Goal: Information Seeking & Learning: Learn about a topic

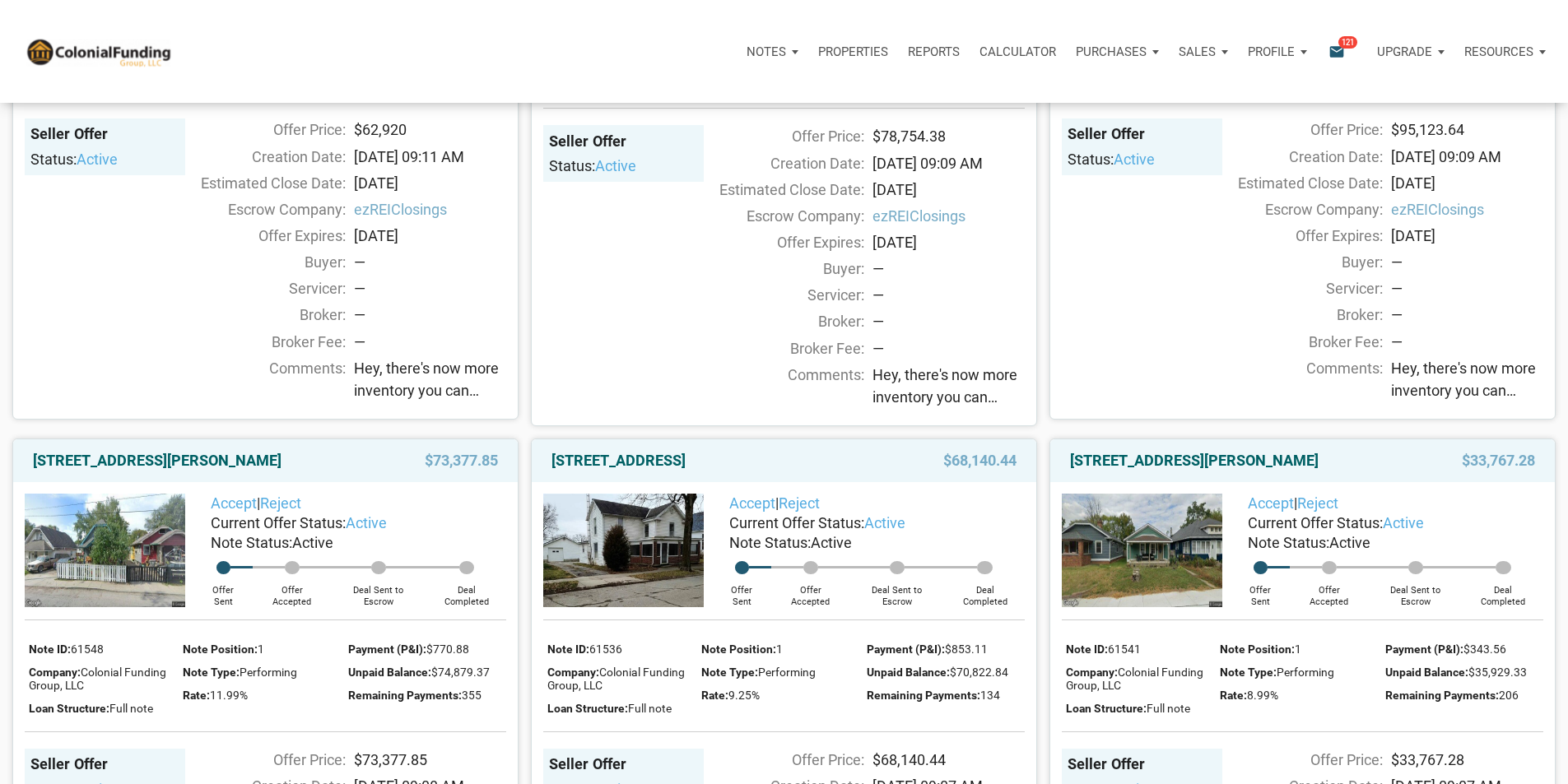
scroll to position [658, 0]
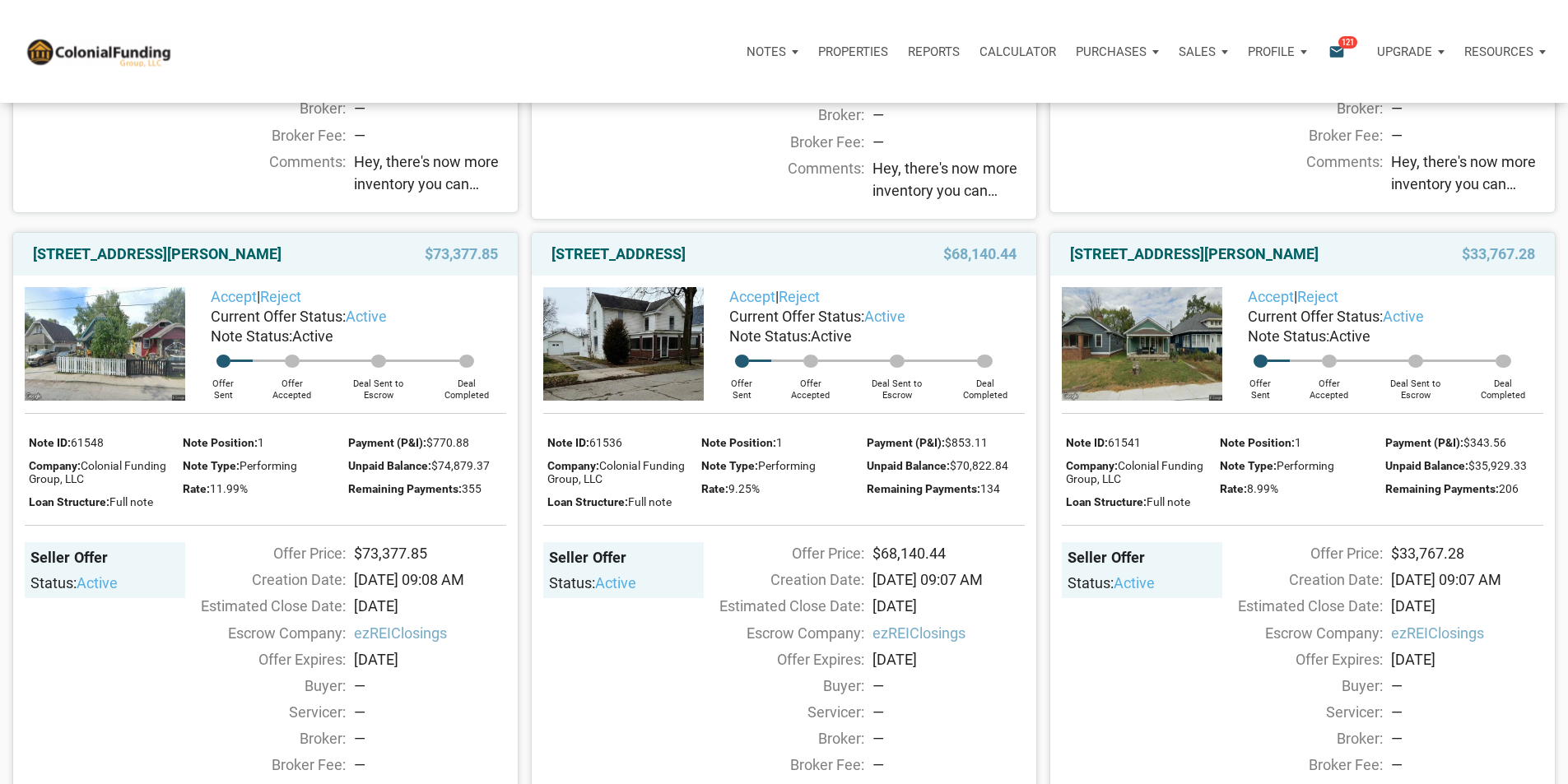
click at [1114, 401] on img at bounding box center [1142, 344] width 161 height 113
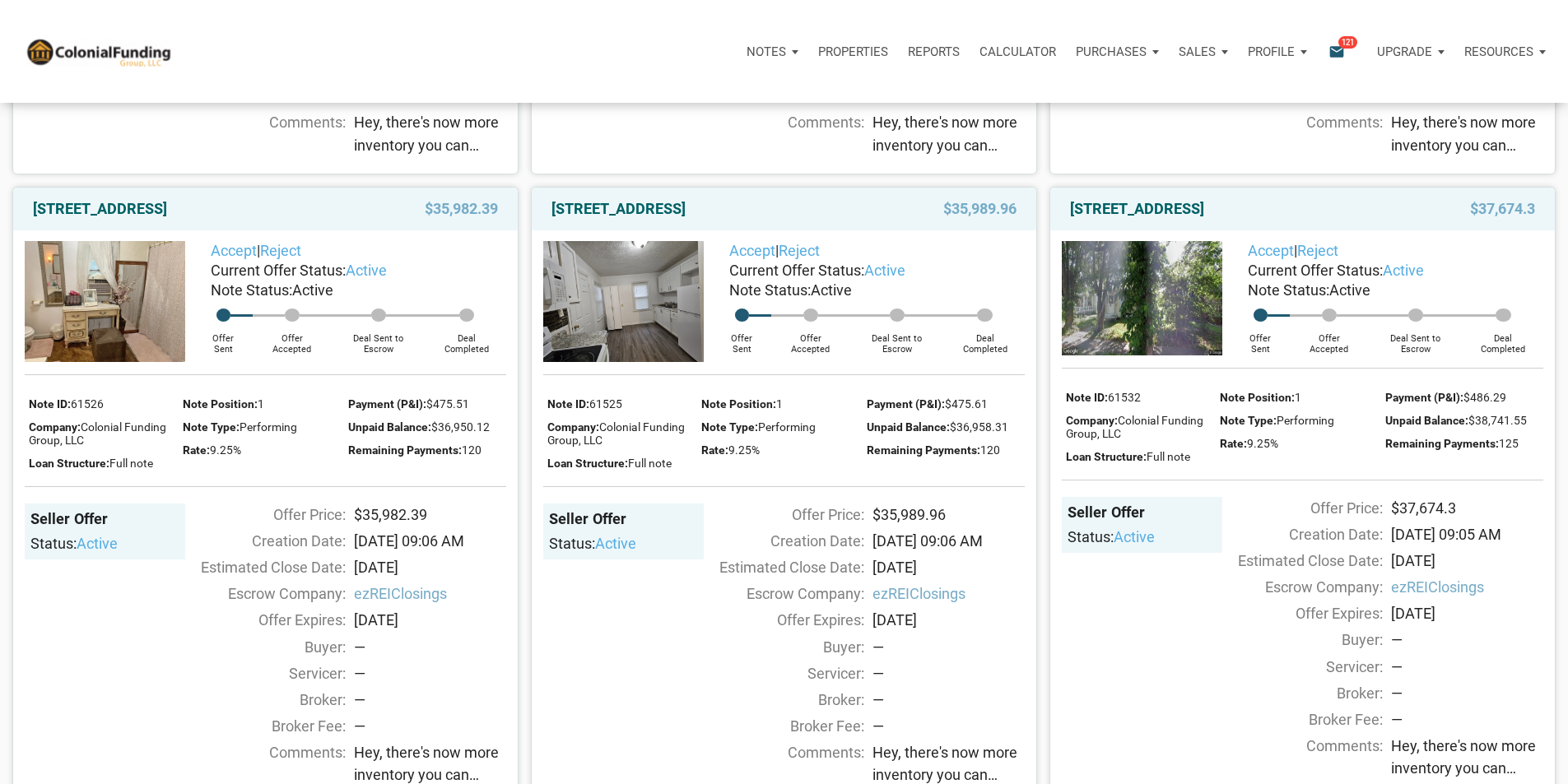
scroll to position [1482, 0]
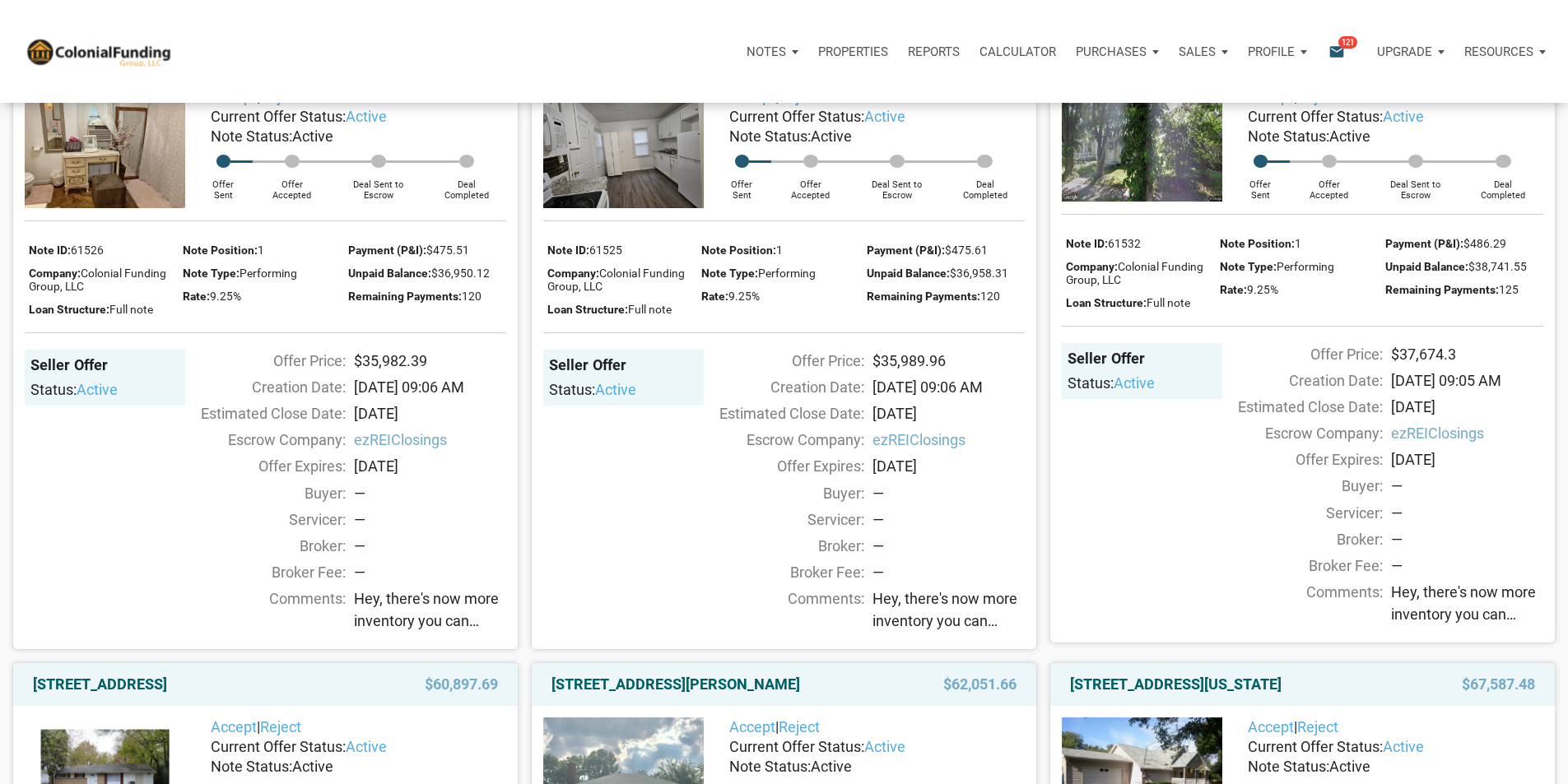
click at [637, 208] on img at bounding box center [623, 147] width 161 height 120
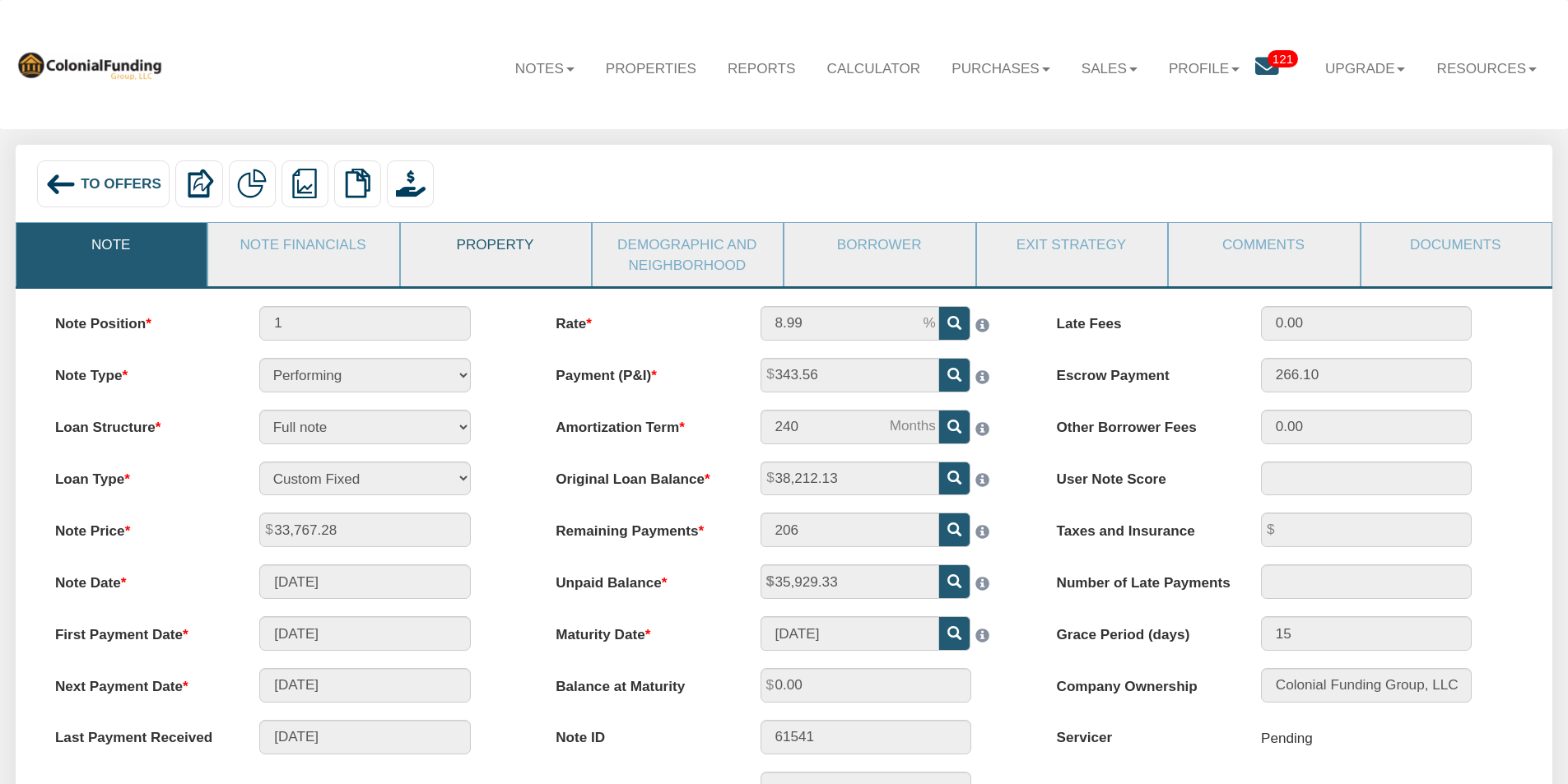
click at [503, 239] on link "Property" at bounding box center [495, 244] width 189 height 43
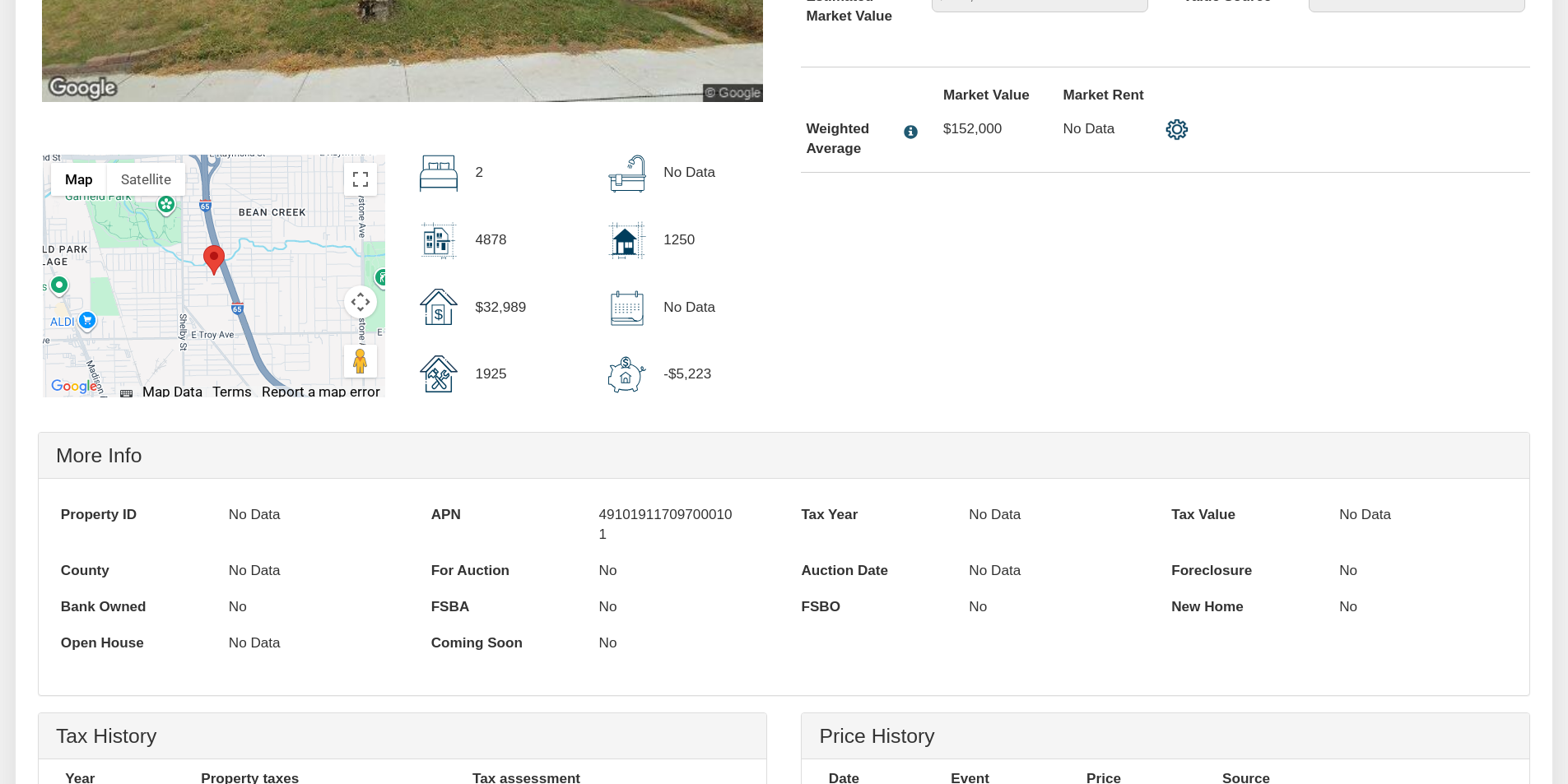
scroll to position [82, 0]
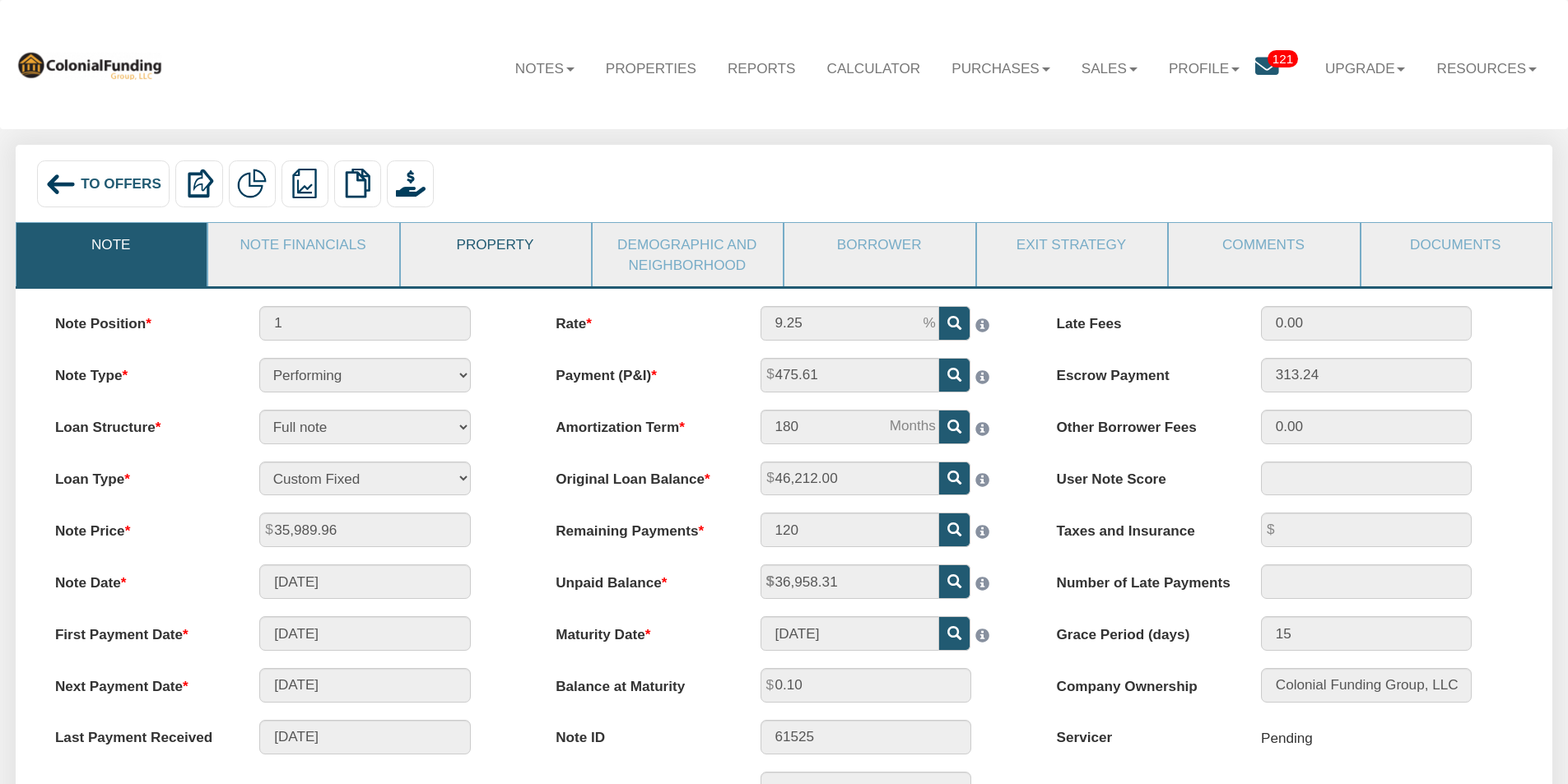
click at [493, 237] on link "Property" at bounding box center [495, 244] width 189 height 43
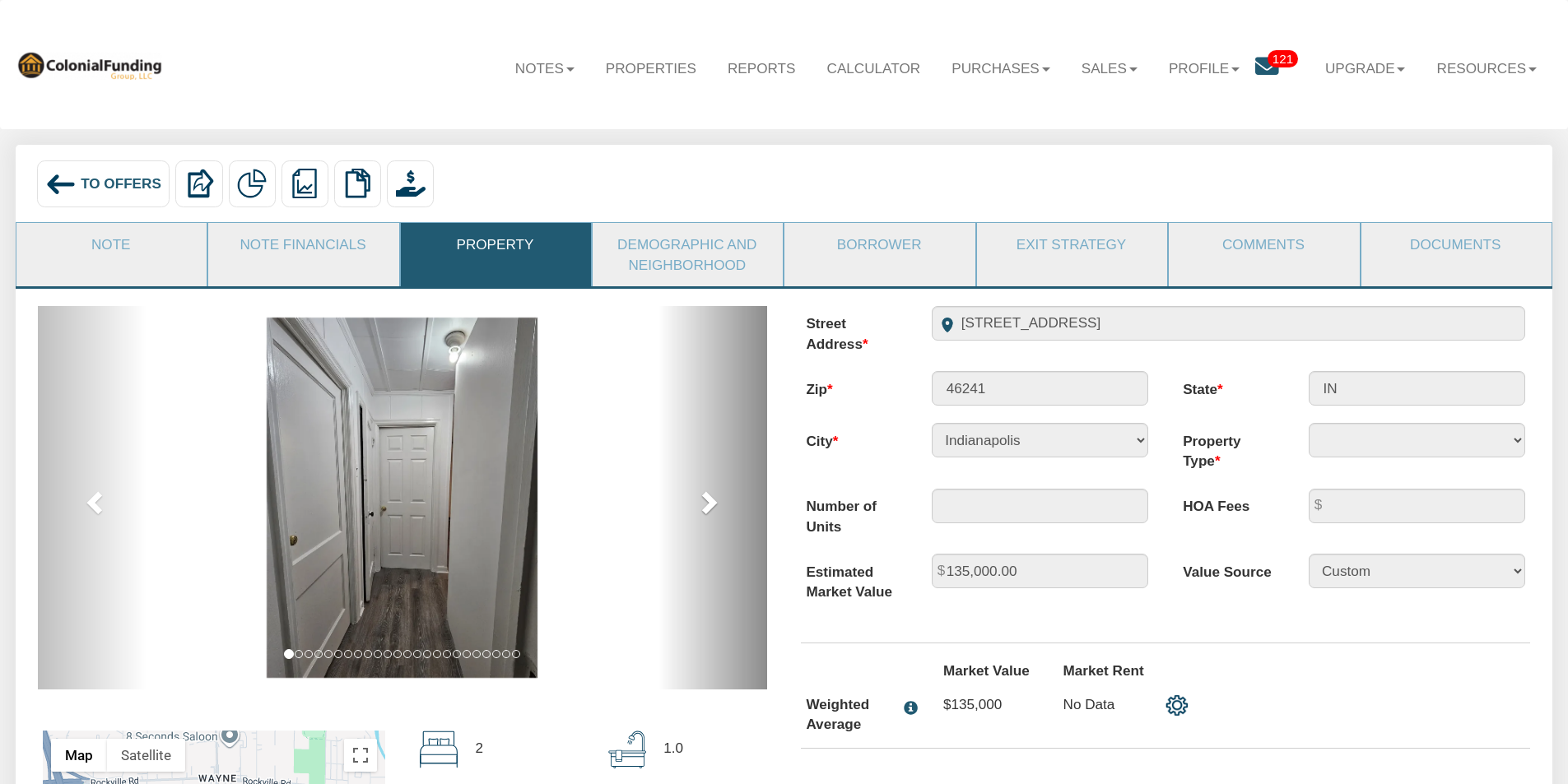
click at [711, 500] on span at bounding box center [708, 503] width 25 height 25
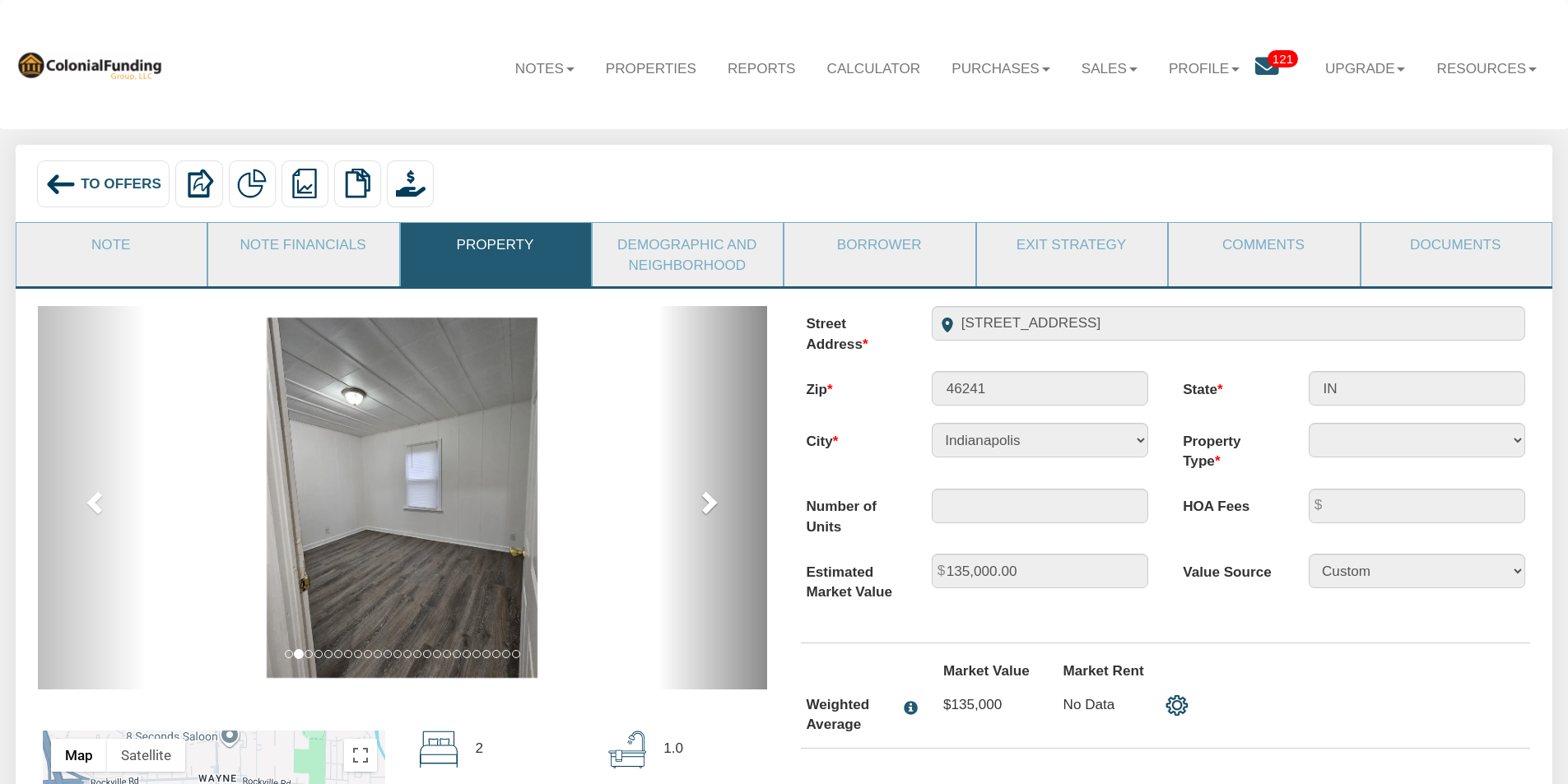
click at [711, 500] on span at bounding box center [708, 503] width 25 height 25
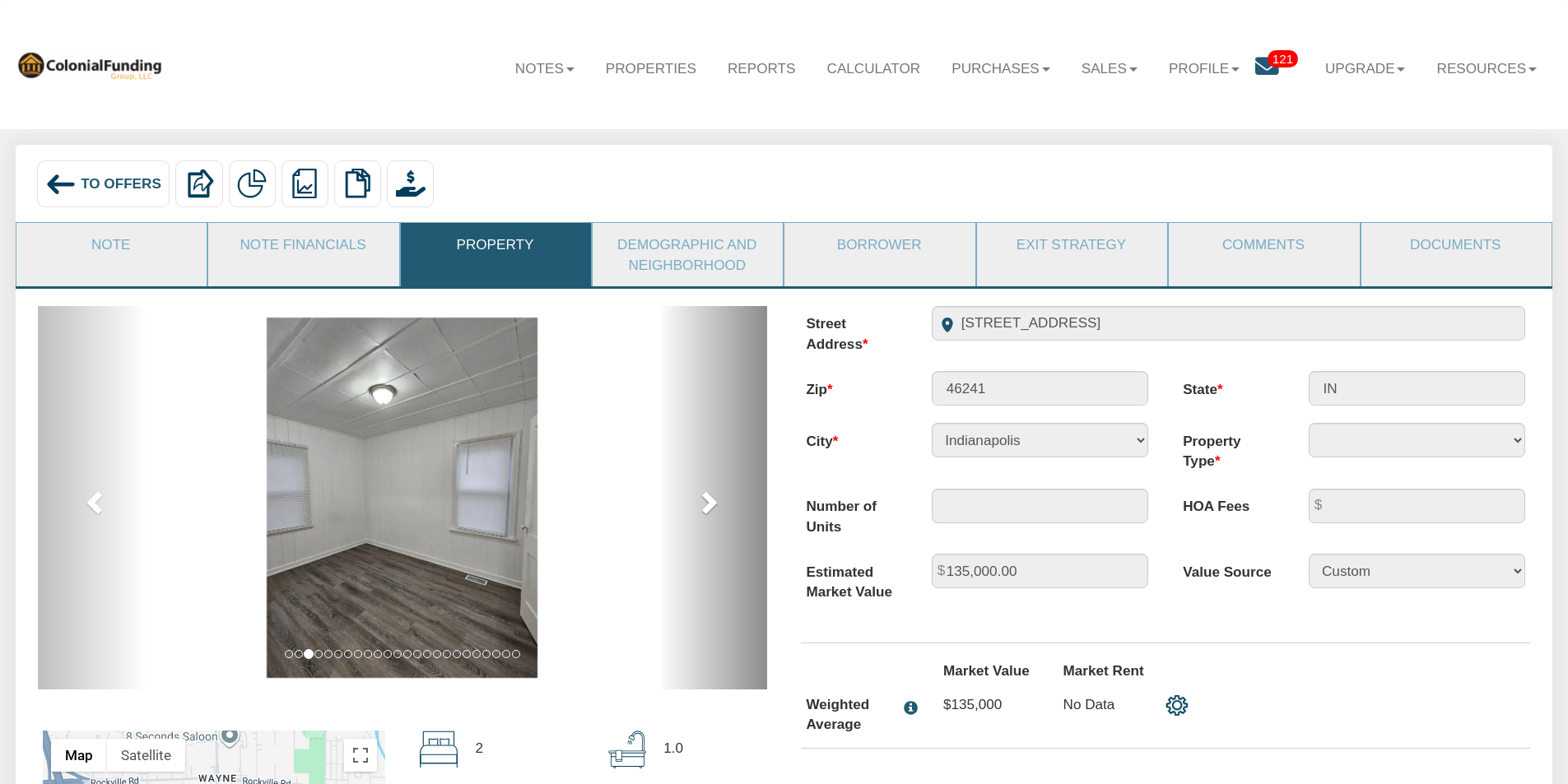
click at [711, 500] on span at bounding box center [708, 503] width 25 height 25
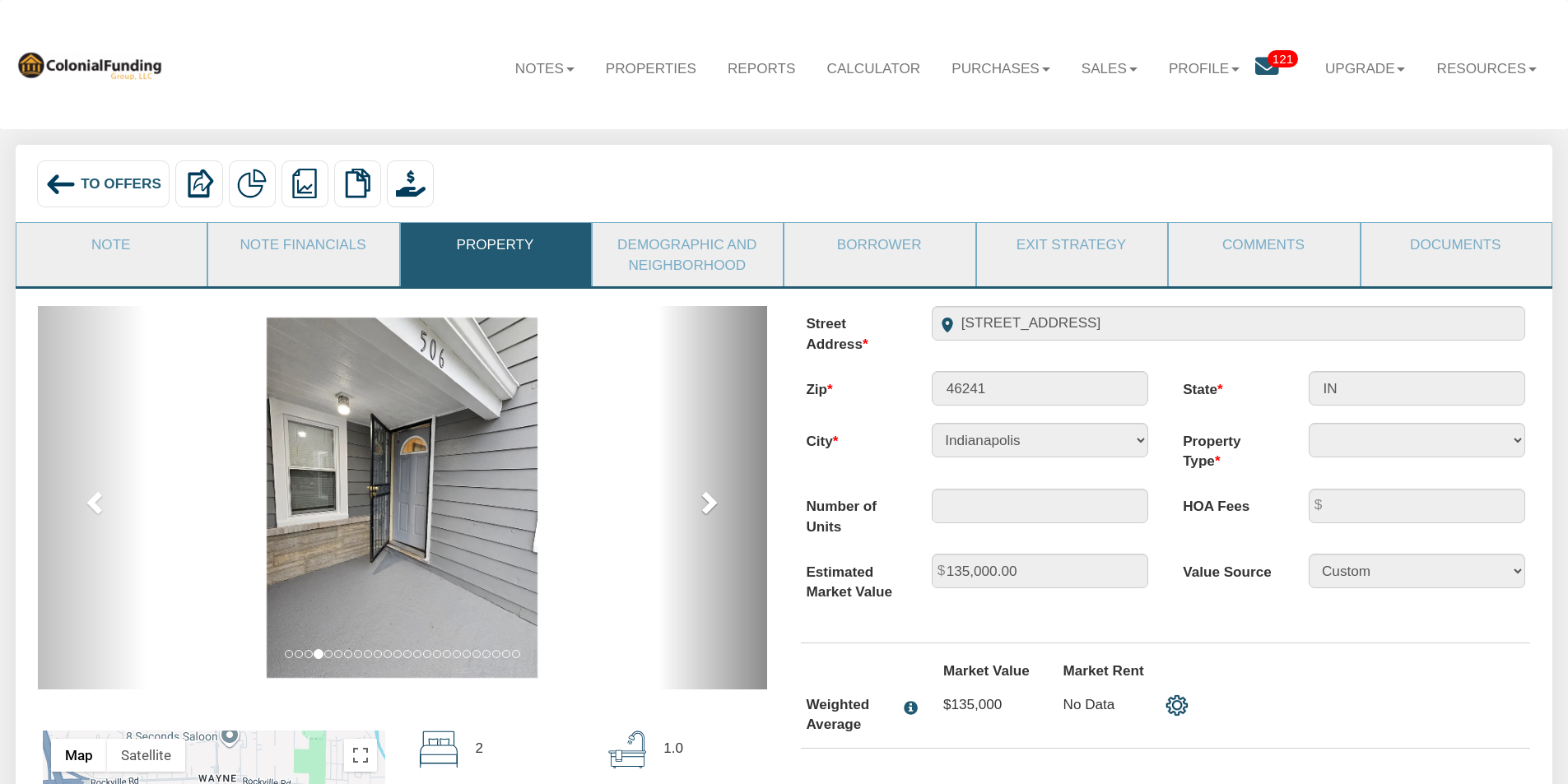
click at [711, 500] on span at bounding box center [708, 503] width 25 height 25
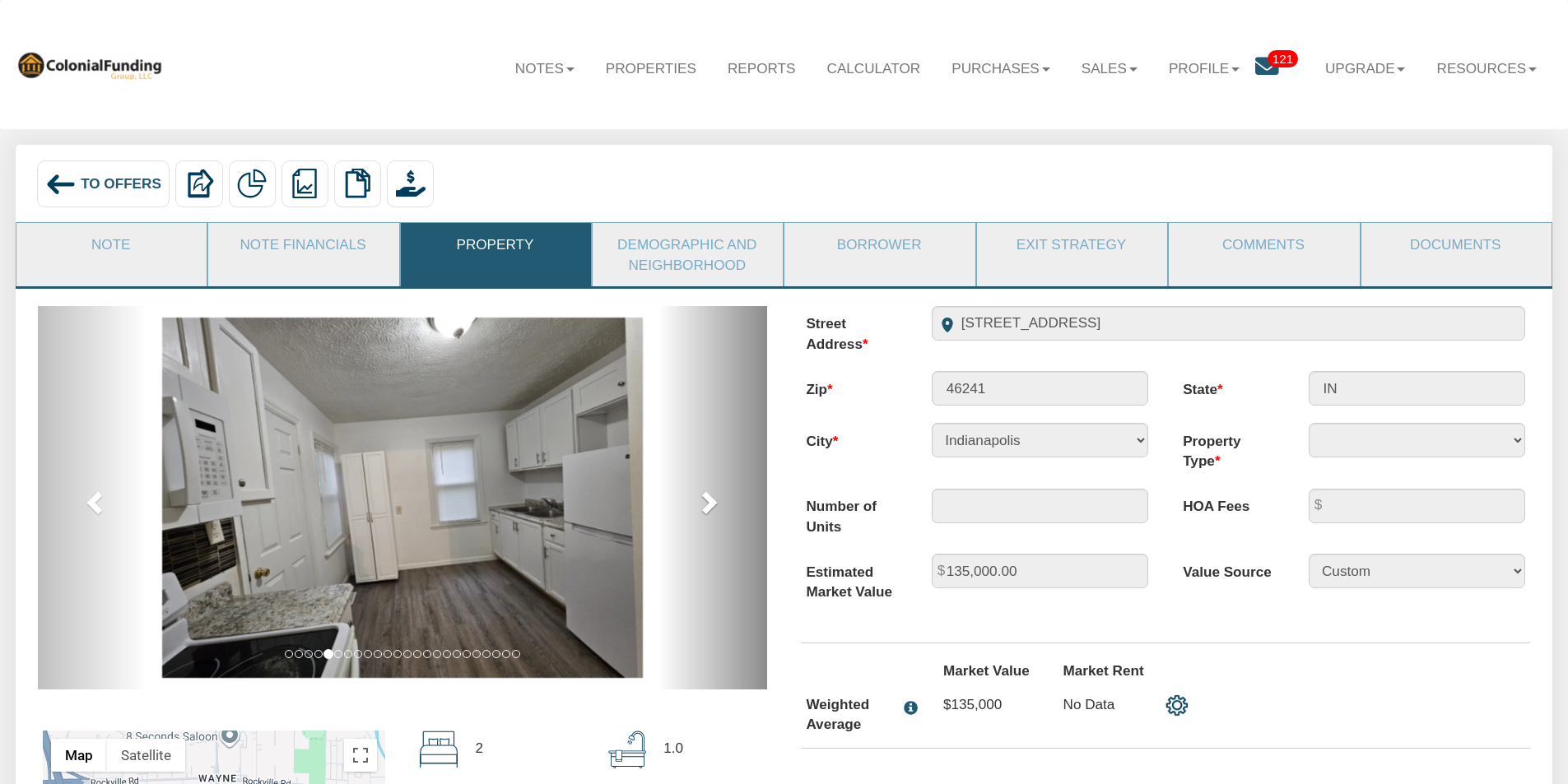
click at [711, 500] on span at bounding box center [708, 503] width 25 height 25
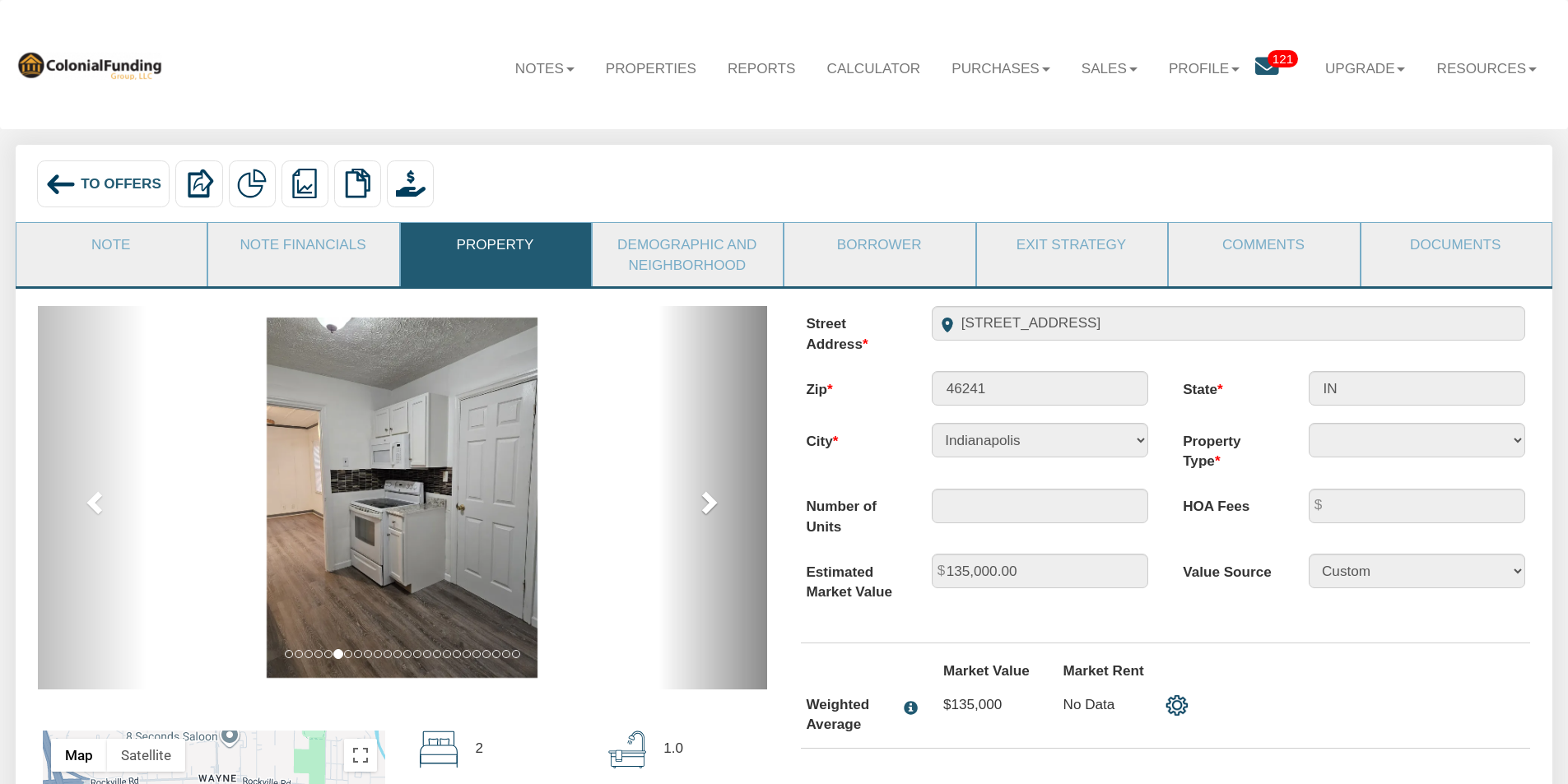
click at [711, 500] on span at bounding box center [708, 503] width 25 height 25
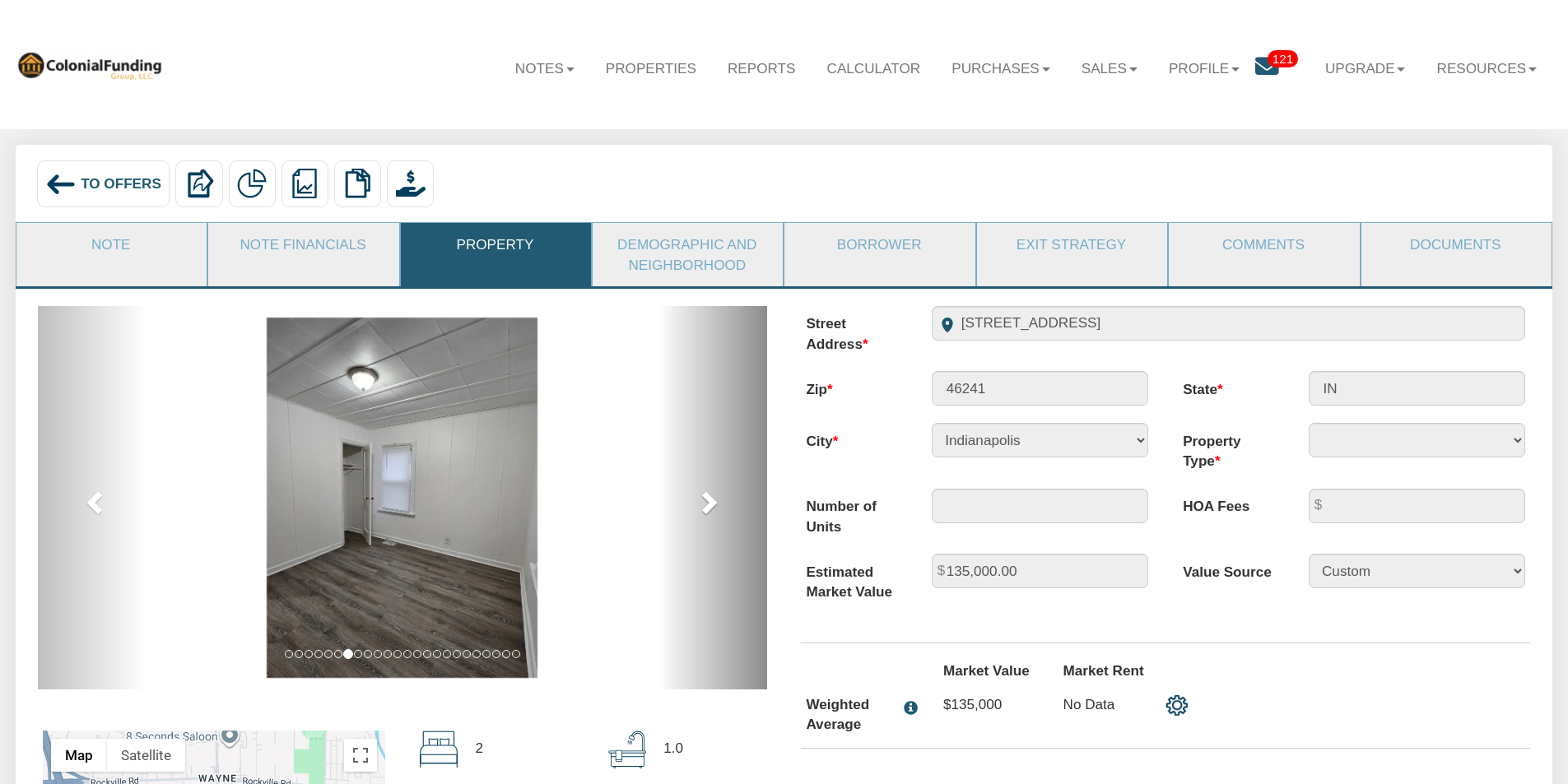
click at [711, 500] on span at bounding box center [708, 503] width 25 height 25
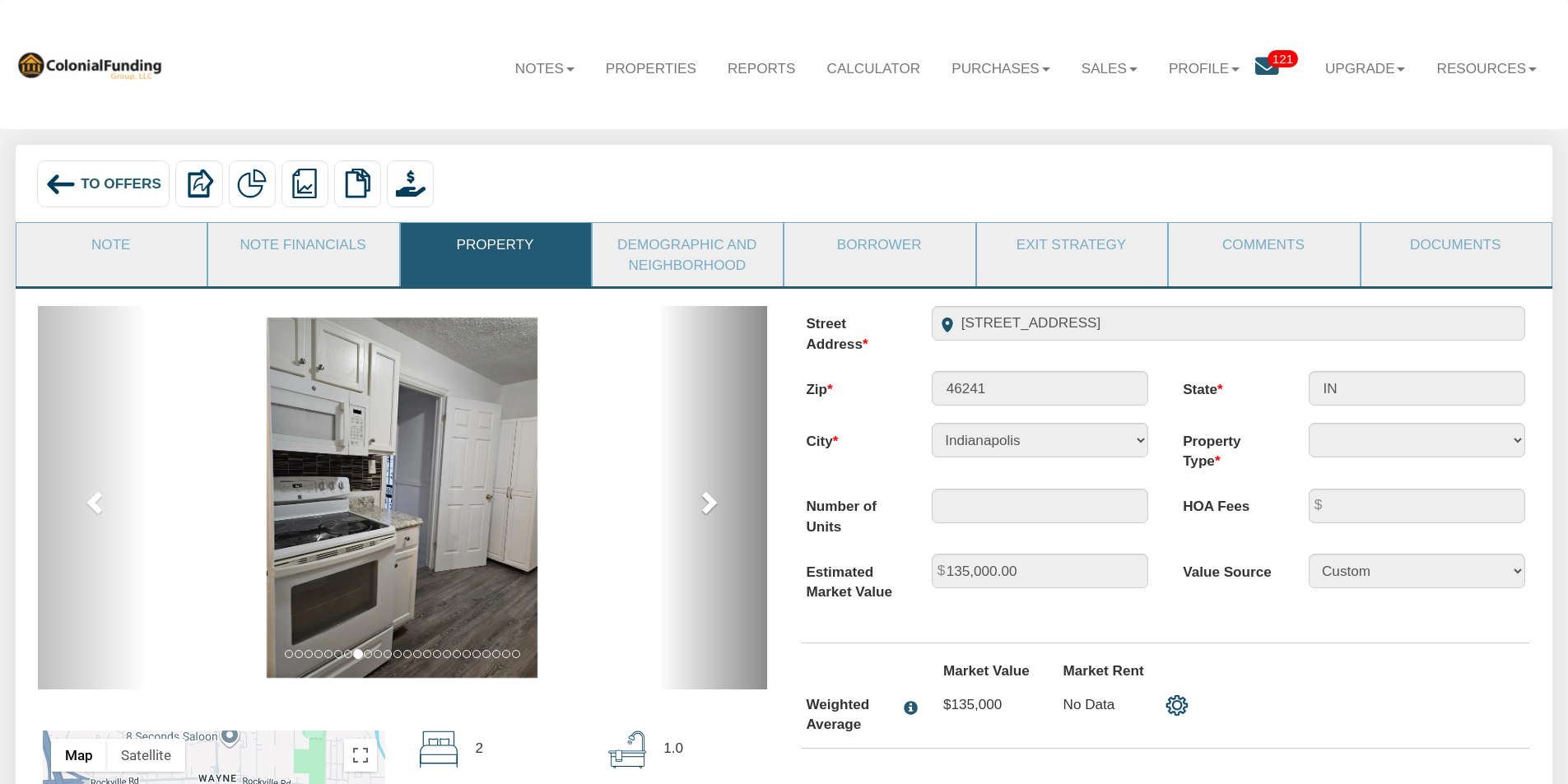
click at [711, 500] on span at bounding box center [708, 503] width 25 height 25
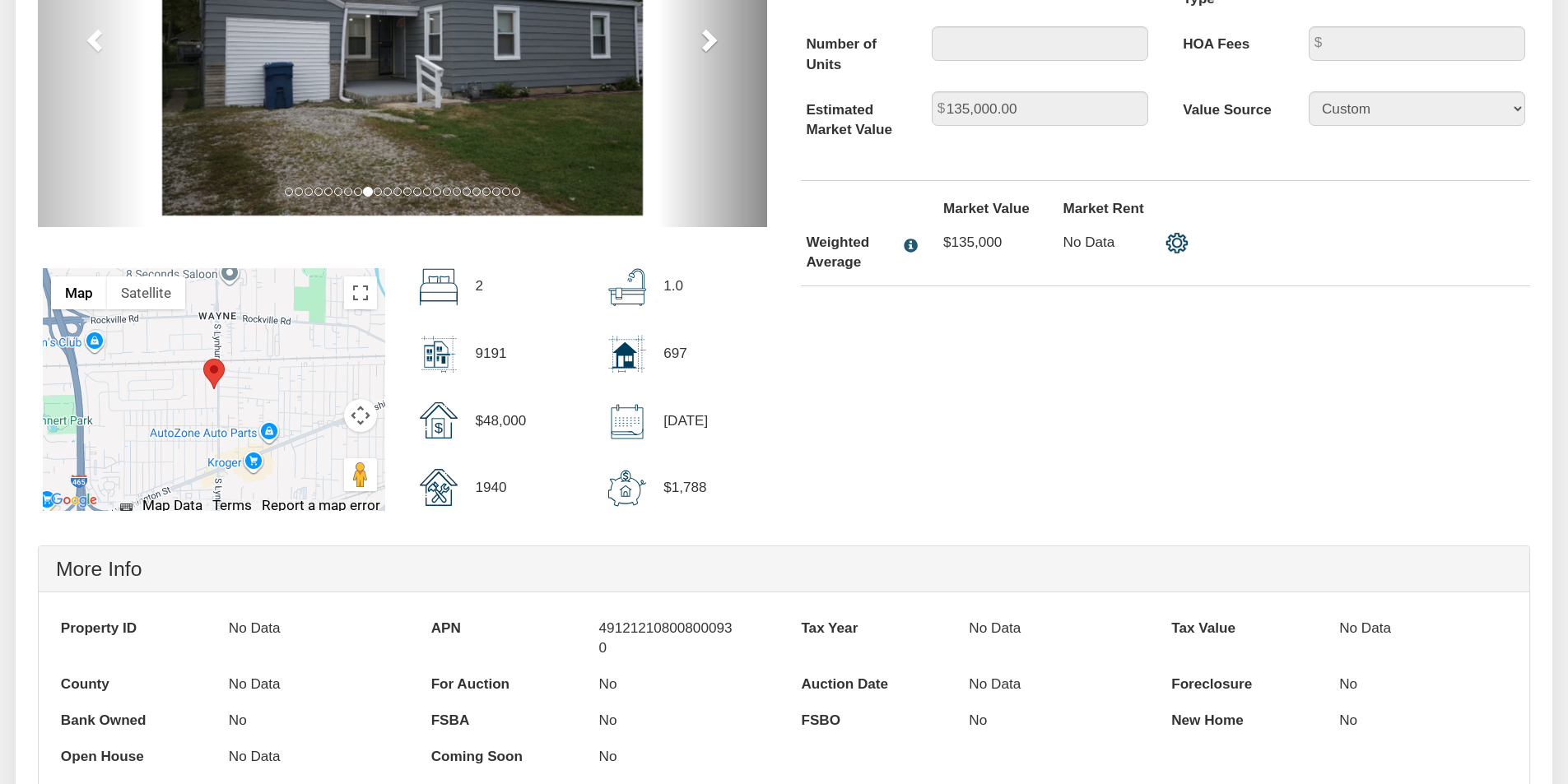
scroll to position [576, 0]
